Goal: Transaction & Acquisition: Purchase product/service

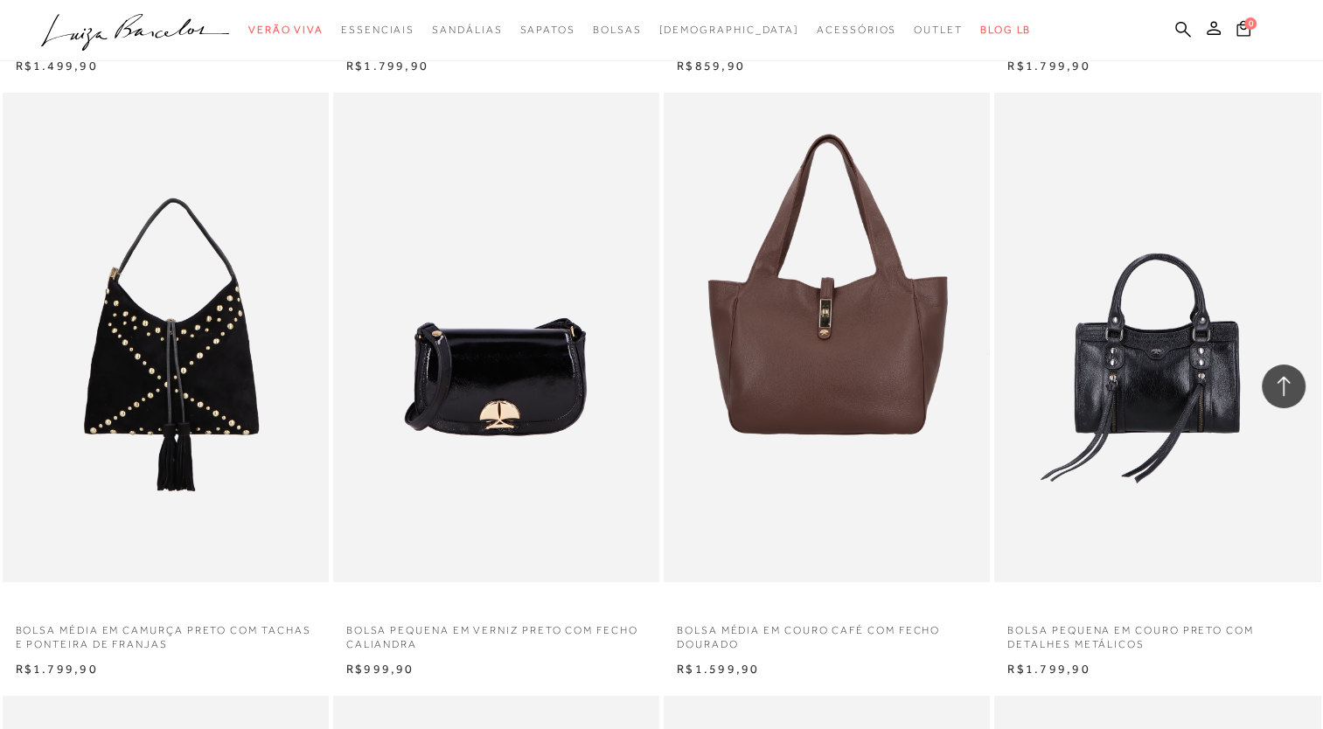
scroll to position [6711, 0]
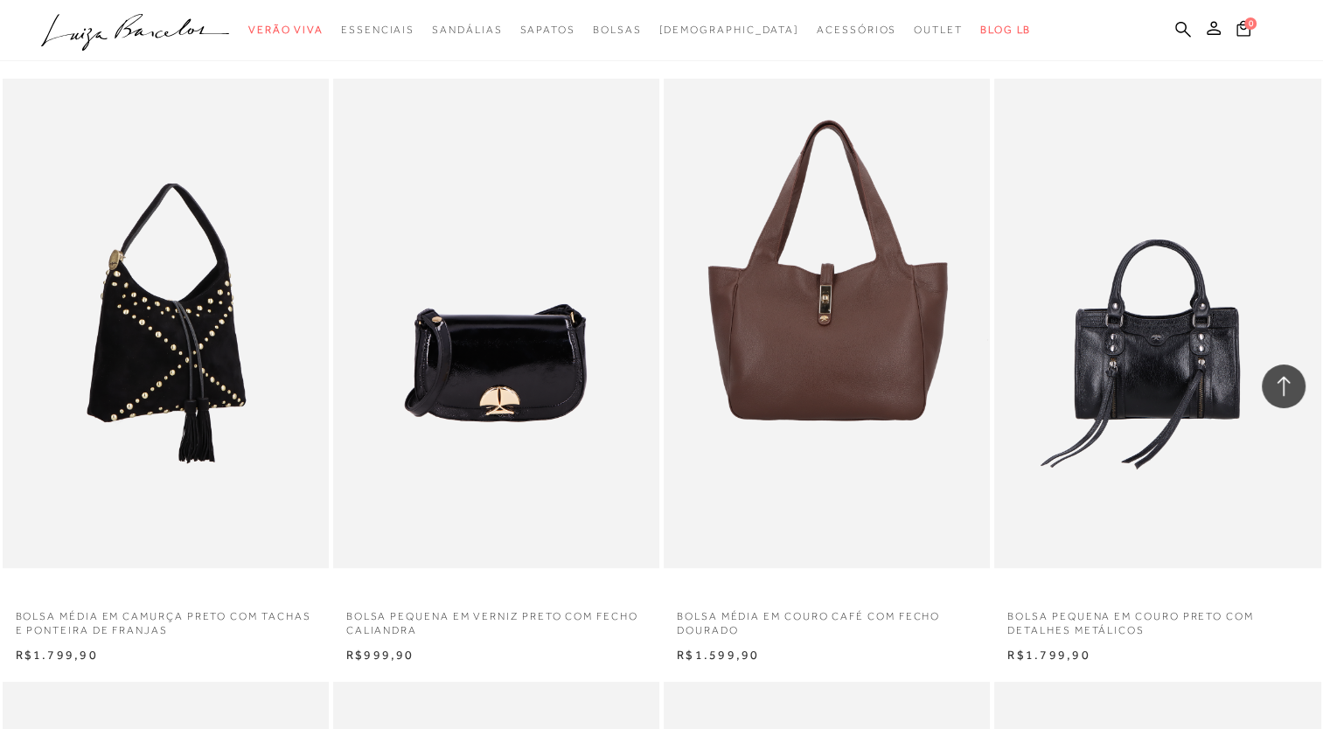
click at [315, 365] on img at bounding box center [166, 324] width 324 height 490
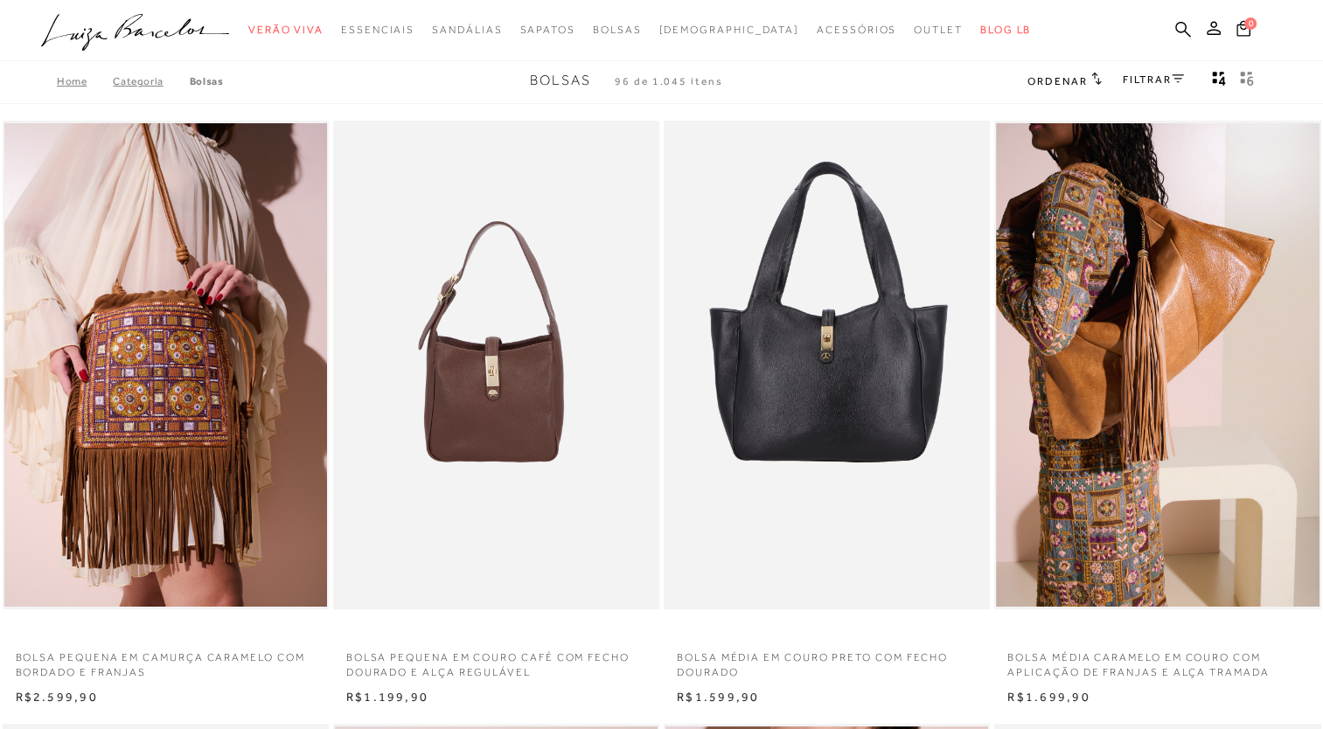
scroll to position [1, 0]
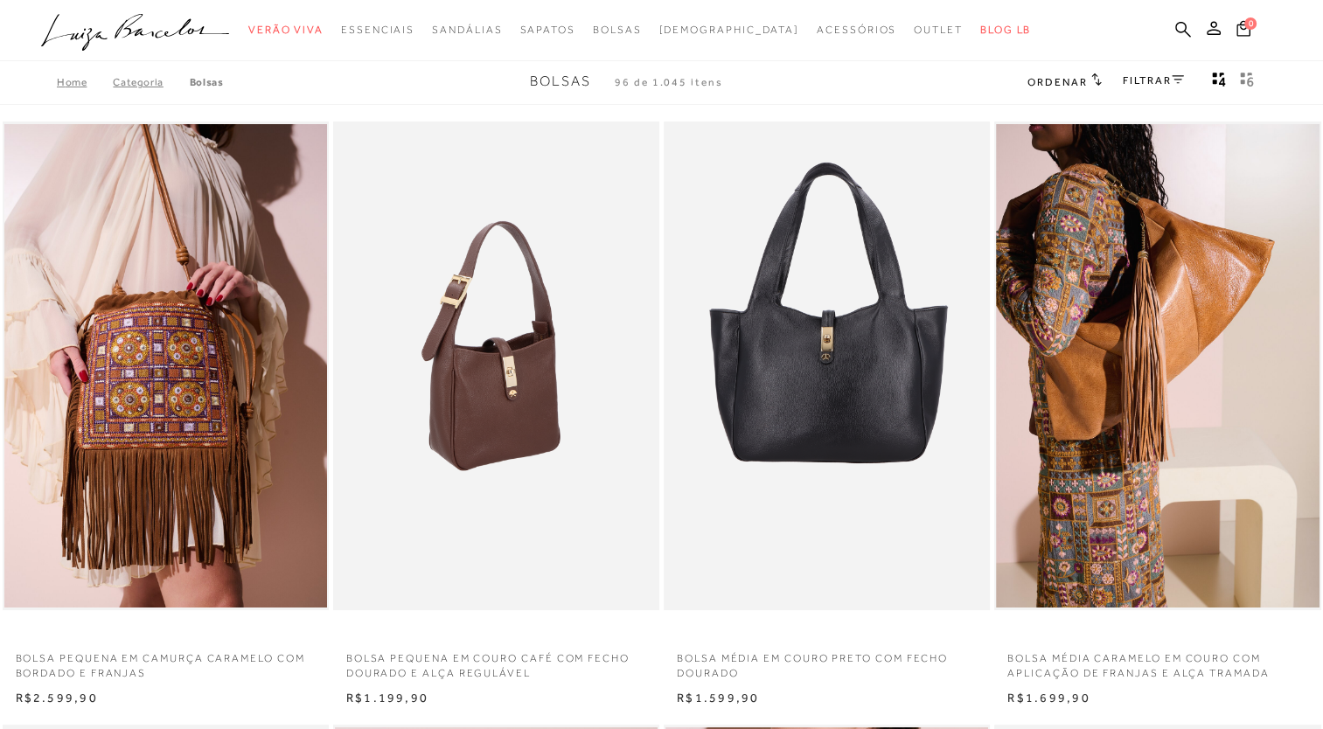
click at [488, 334] on img at bounding box center [497, 367] width 324 height 490
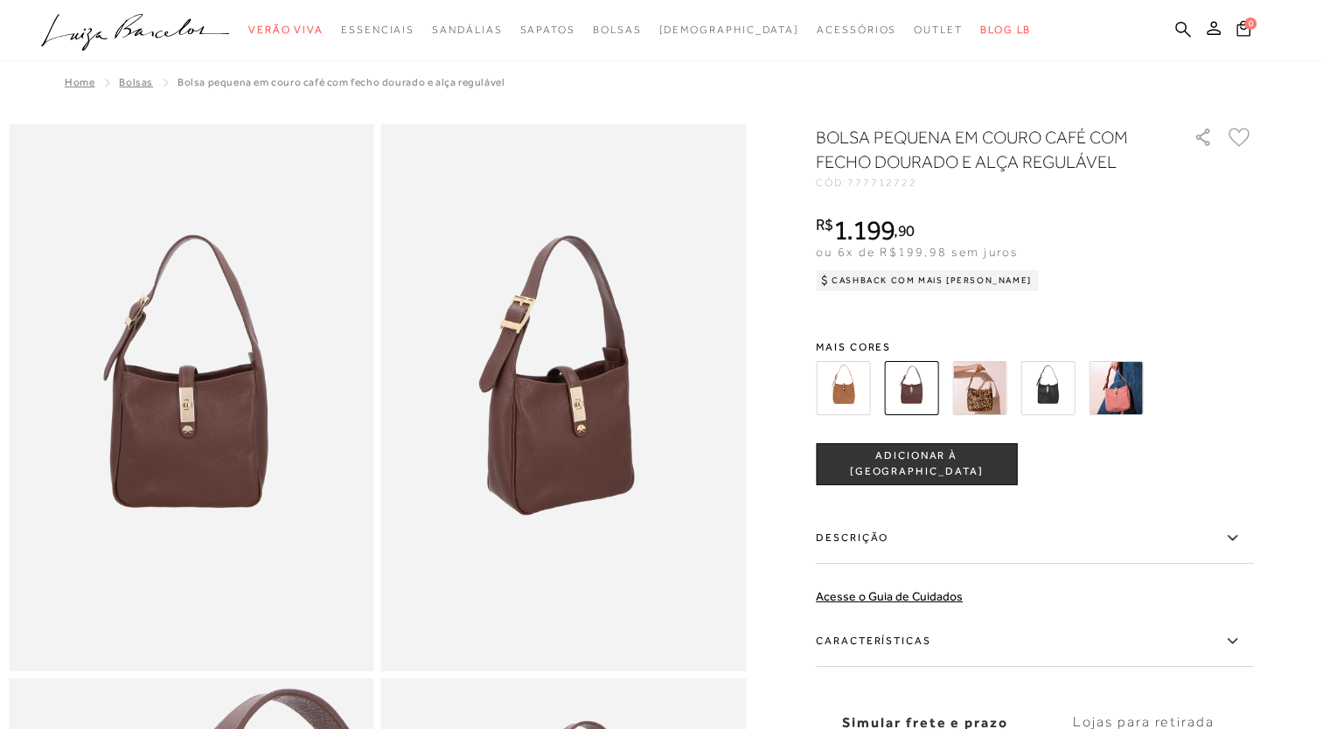
click at [851, 380] on img at bounding box center [843, 388] width 54 height 54
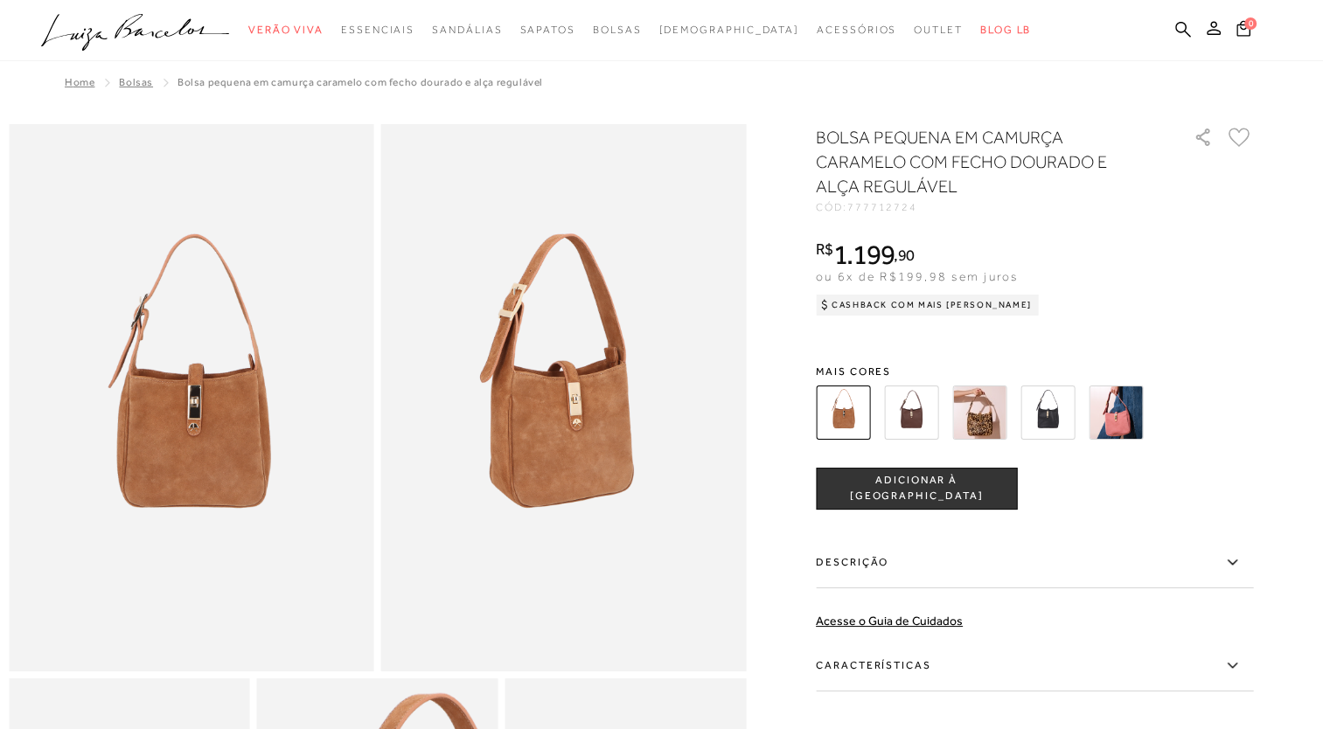
click at [1047, 406] on img at bounding box center [1047, 413] width 54 height 54
